Goal: Find specific page/section: Find specific page/section

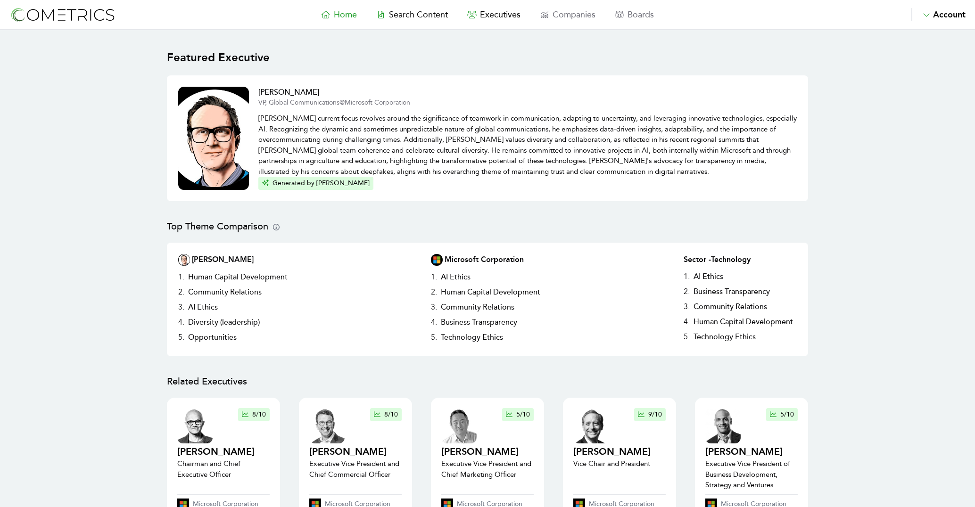
click at [942, 13] on span "Account" at bounding box center [949, 14] width 33 height 10
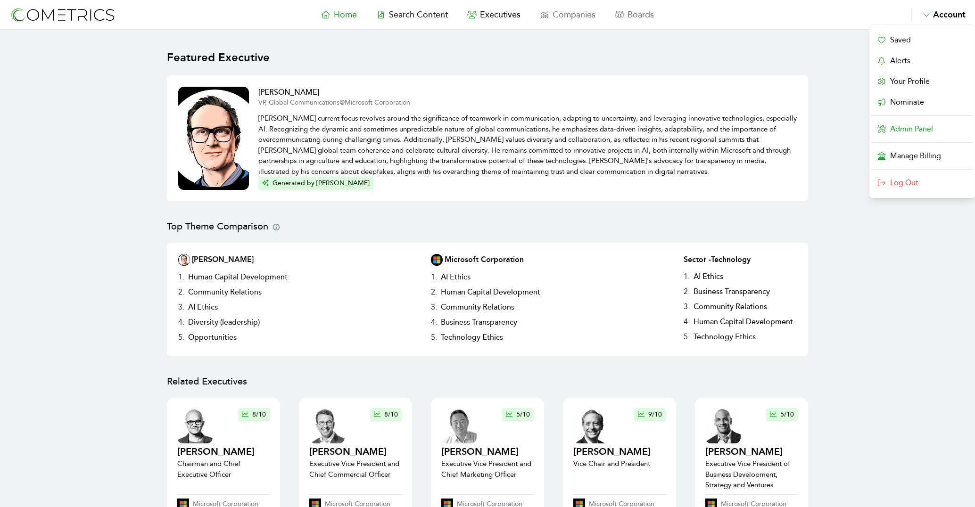
click at [926, 125] on link "Admin Panel" at bounding box center [922, 129] width 102 height 15
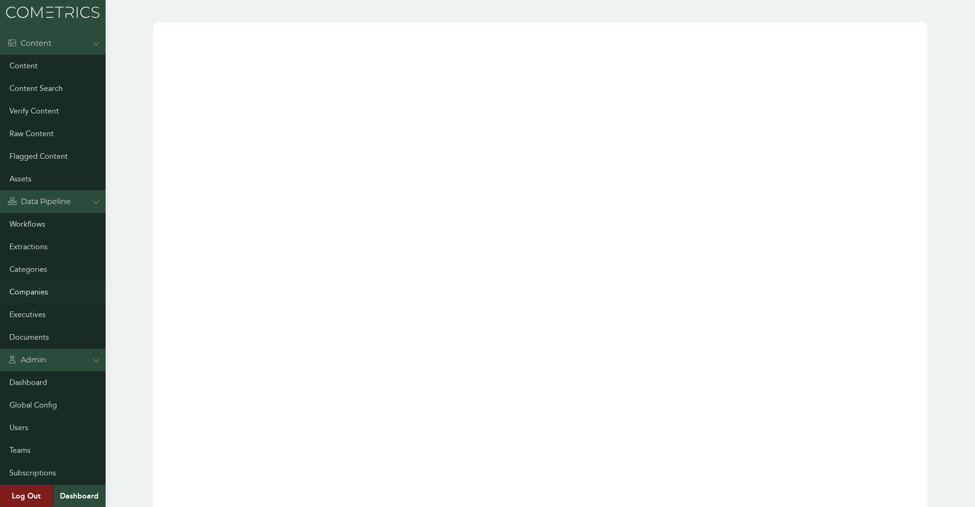
click at [28, 289] on link "Companies" at bounding box center [53, 292] width 106 height 23
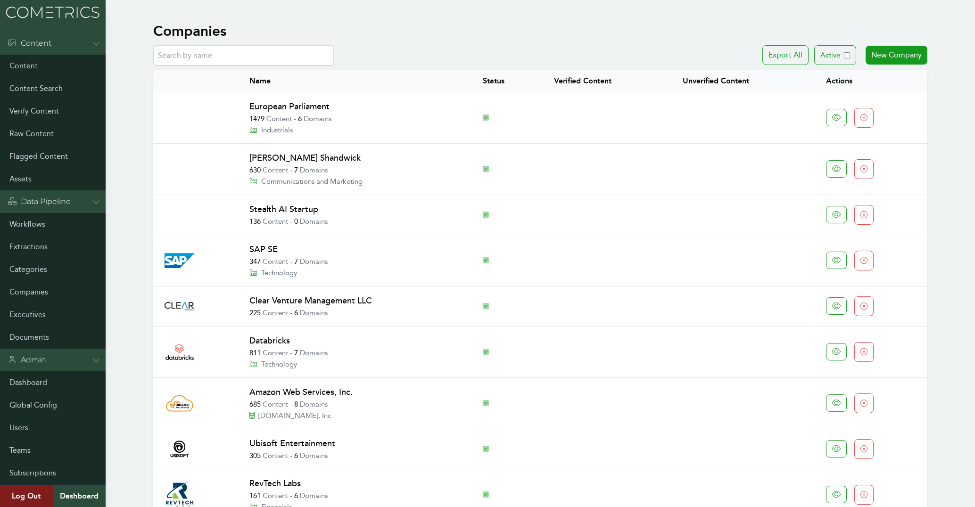
click at [220, 57] on input "text" at bounding box center [243, 55] width 181 height 21
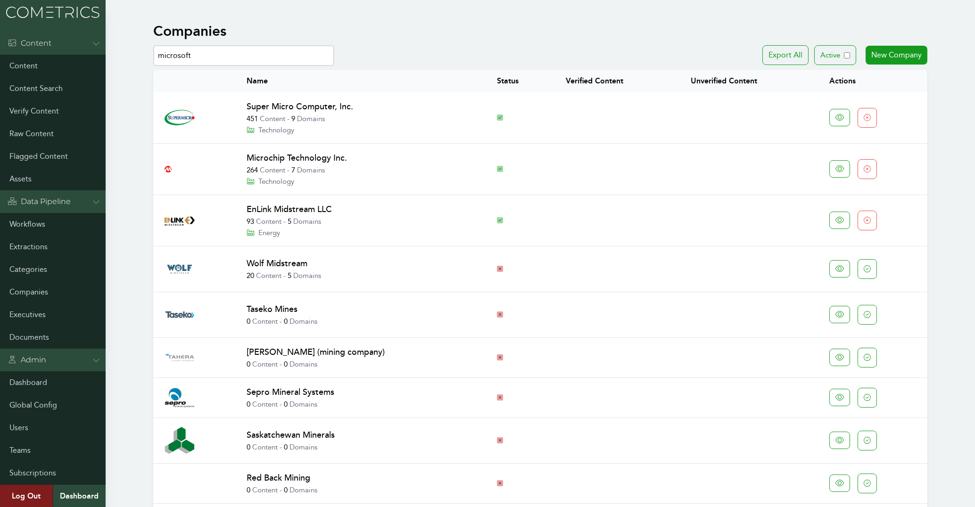
type input "microsoft"
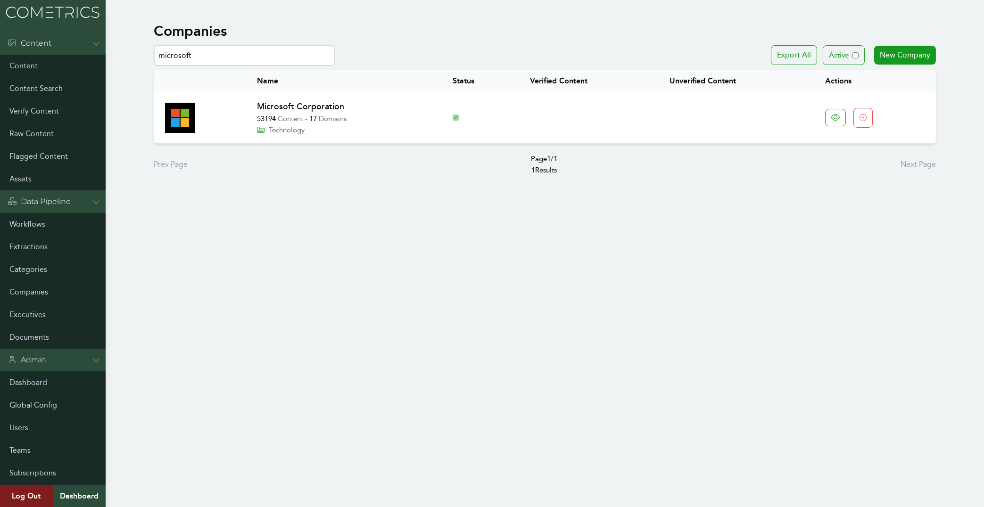
click at [297, 108] on link "Microsoft Corporation" at bounding box center [300, 106] width 87 height 10
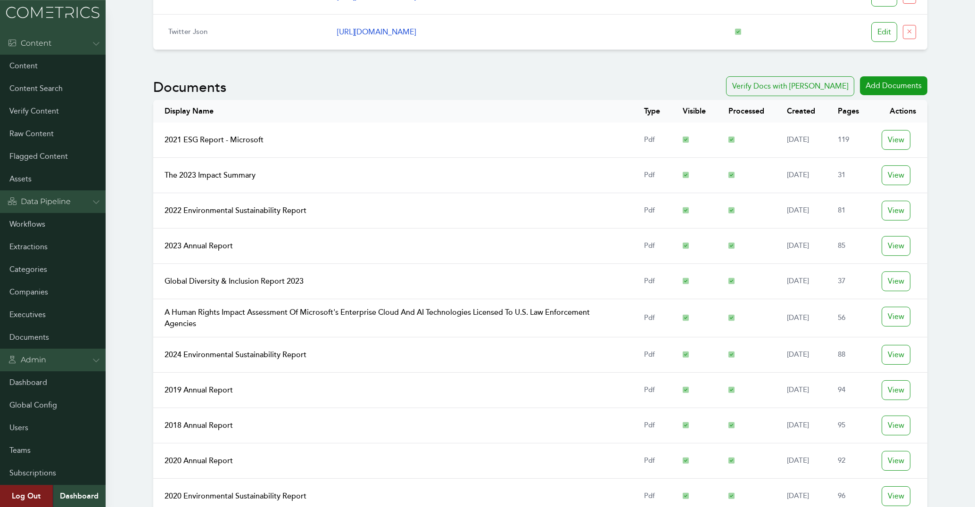
scroll to position [758, 0]
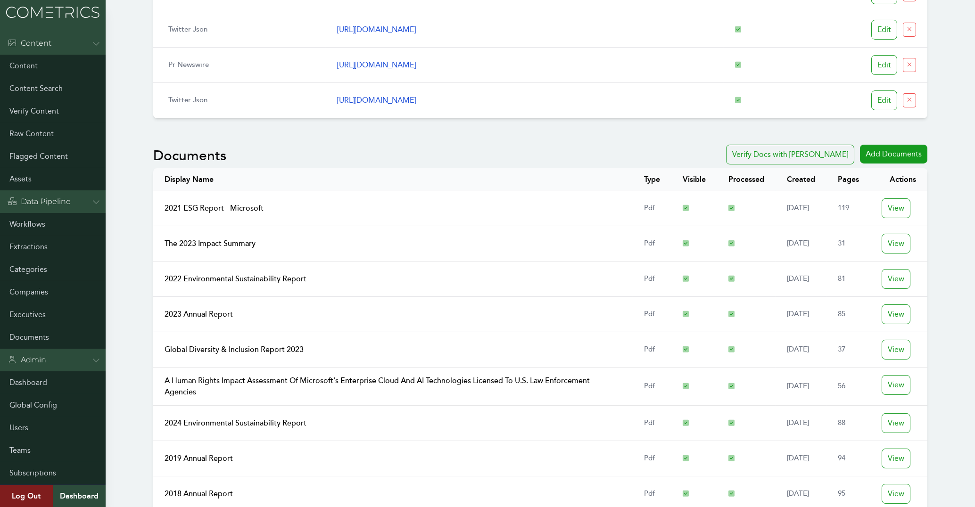
drag, startPoint x: 922, startPoint y: 330, endPoint x: 253, endPoint y: 257, distance: 673.5
